Goal: Understand process/instructions

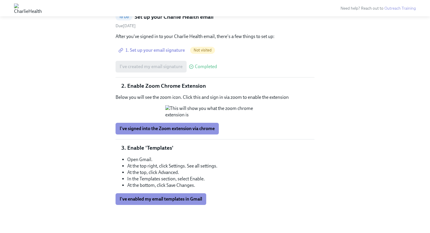
scroll to position [111, 0]
click at [147, 199] on span "I've enabled my email templates in Gmail" at bounding box center [161, 199] width 82 height 6
click at [151, 131] on span "I've signed into the Zoom extension via chrome" at bounding box center [167, 129] width 95 height 6
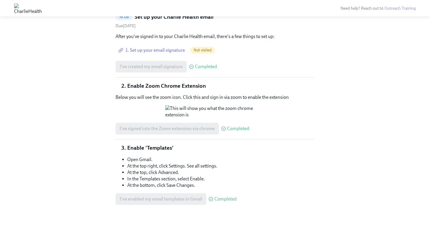
scroll to position [0, 0]
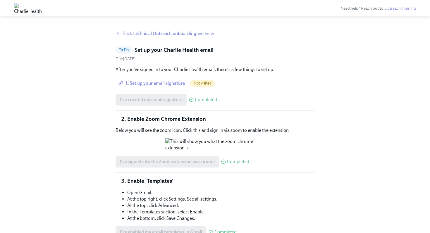
click at [129, 34] on span "Back to Clinical Outreach onboarding overview" at bounding box center [167, 33] width 91 height 6
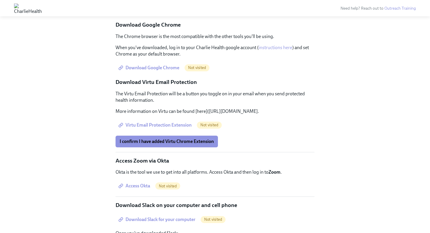
scroll to position [427, 0]
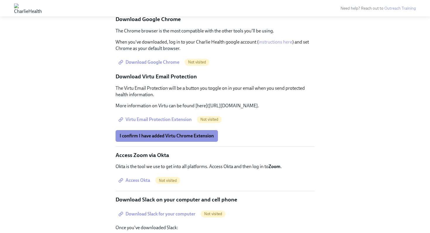
click at [167, 65] on span "Download Google Chrome" at bounding box center [150, 62] width 60 height 6
click at [275, 45] on link "instructions here" at bounding box center [275, 42] width 34 height 6
